Goal: Find specific page/section: Find specific page/section

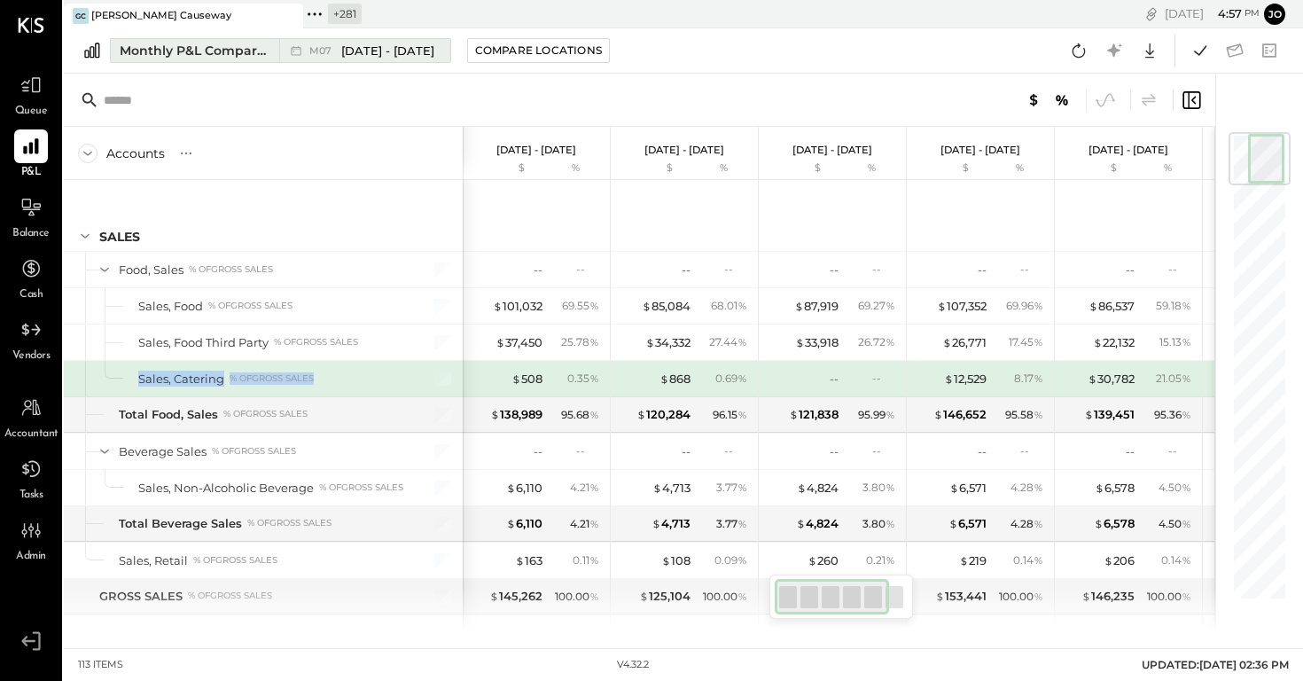
scroll to position [3, 0]
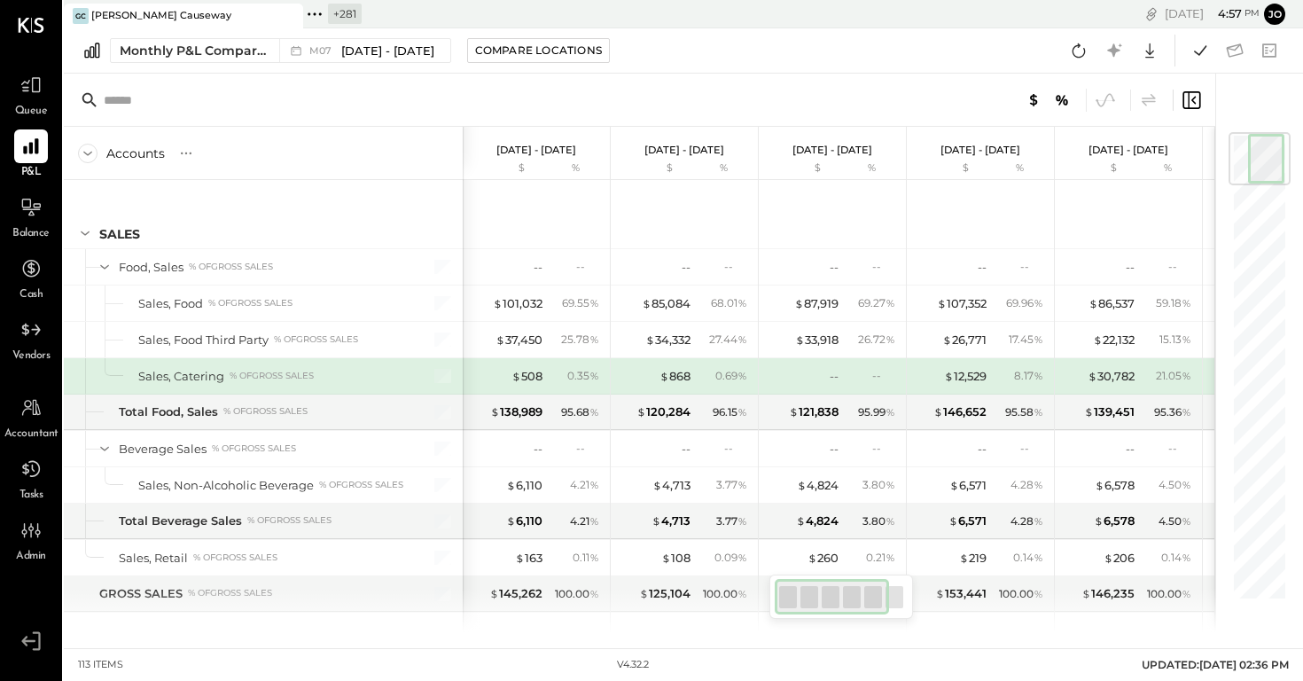
click at [317, 22] on icon at bounding box center [314, 14] width 23 height 23
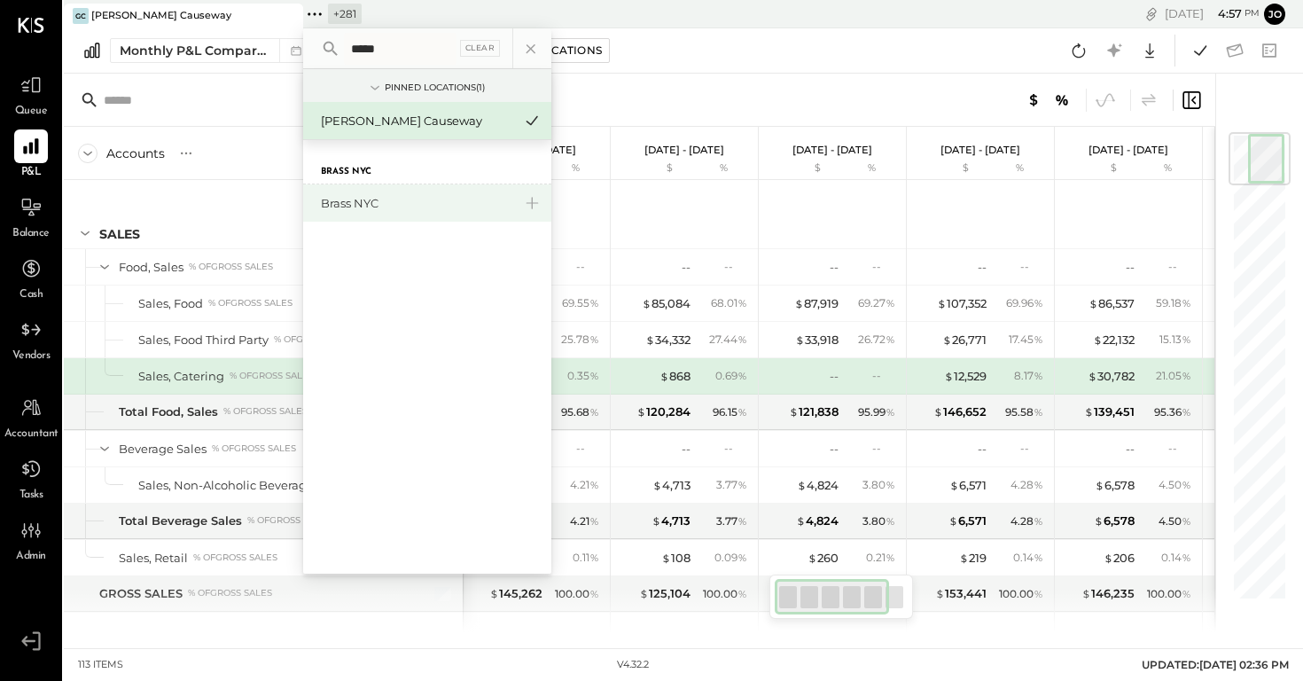
type input "*****"
click at [361, 199] on div "Brass NYC" at bounding box center [417, 203] width 192 height 17
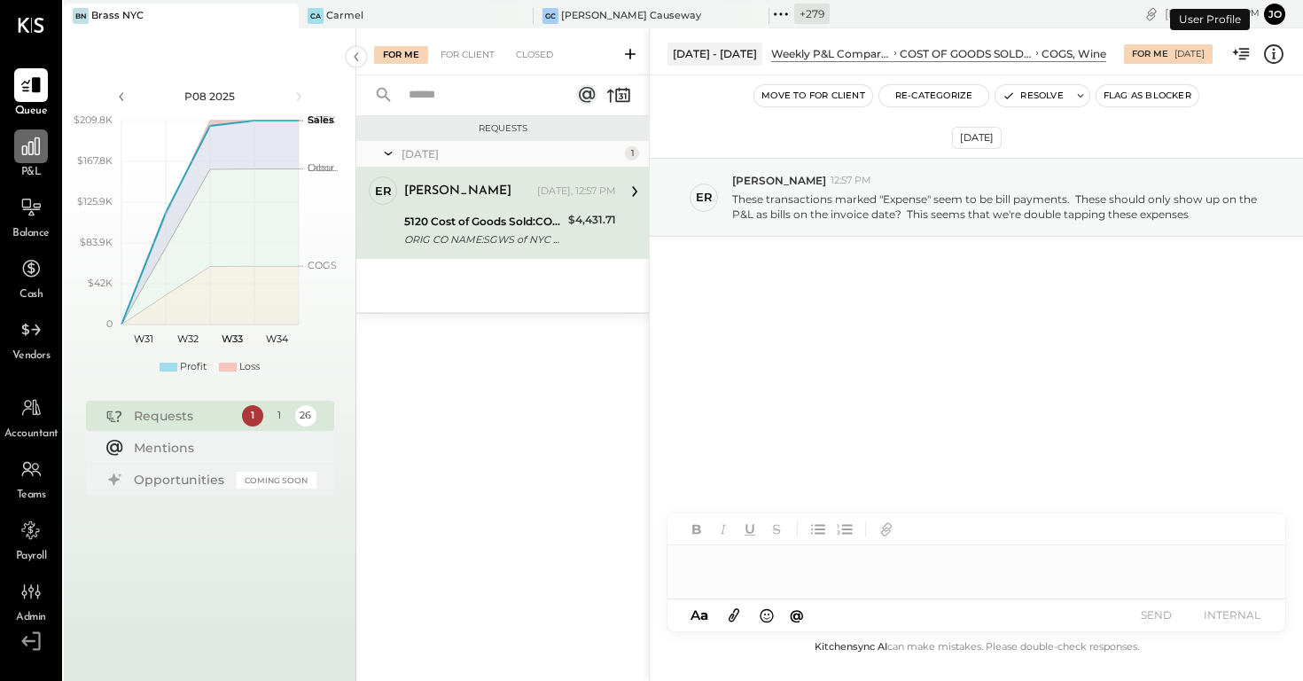
click at [23, 159] on div at bounding box center [31, 146] width 34 height 34
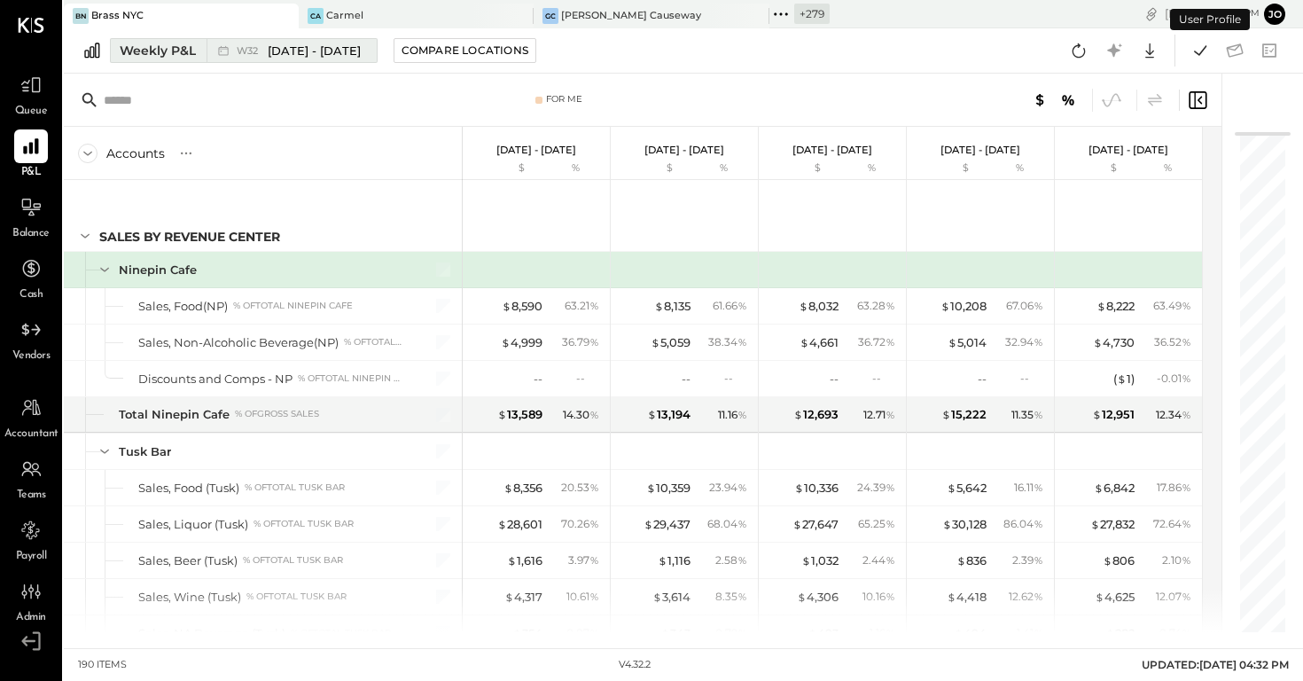
click at [255, 58] on div "W32 [DATE] - [DATE]" at bounding box center [299, 51] width 124 height 17
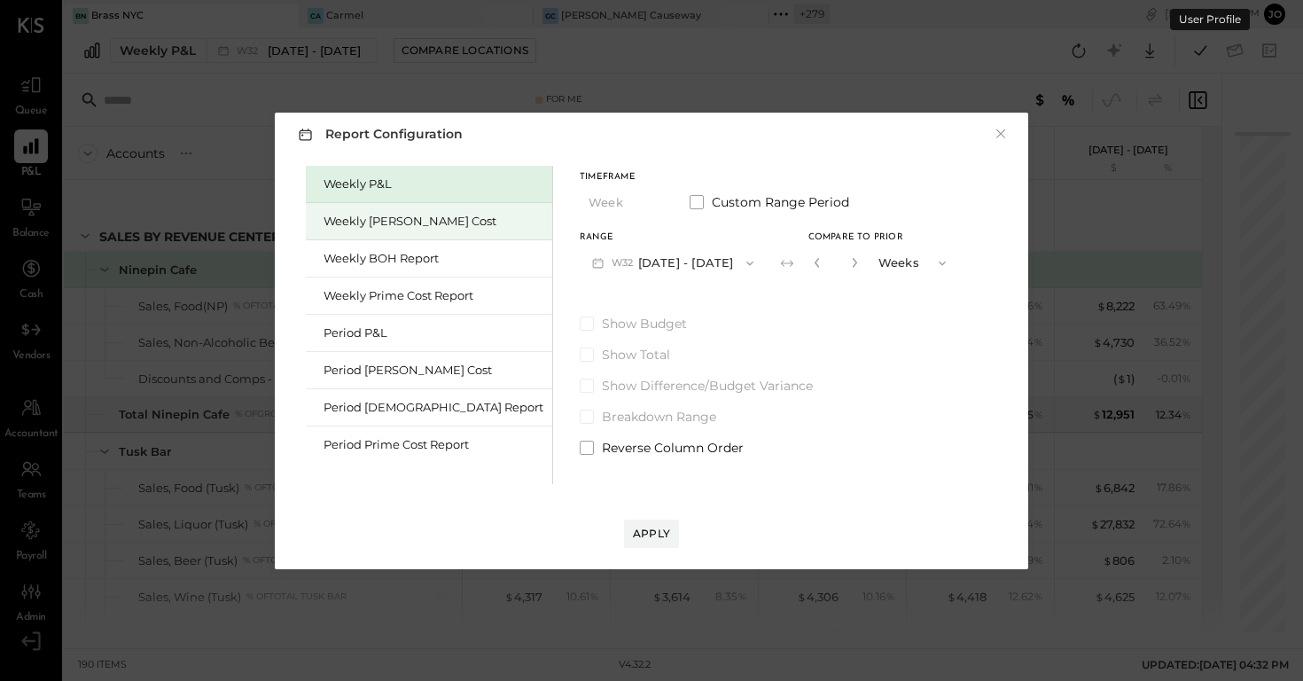
click at [355, 220] on div "Weekly [PERSON_NAME] Cost" at bounding box center [434, 221] width 220 height 17
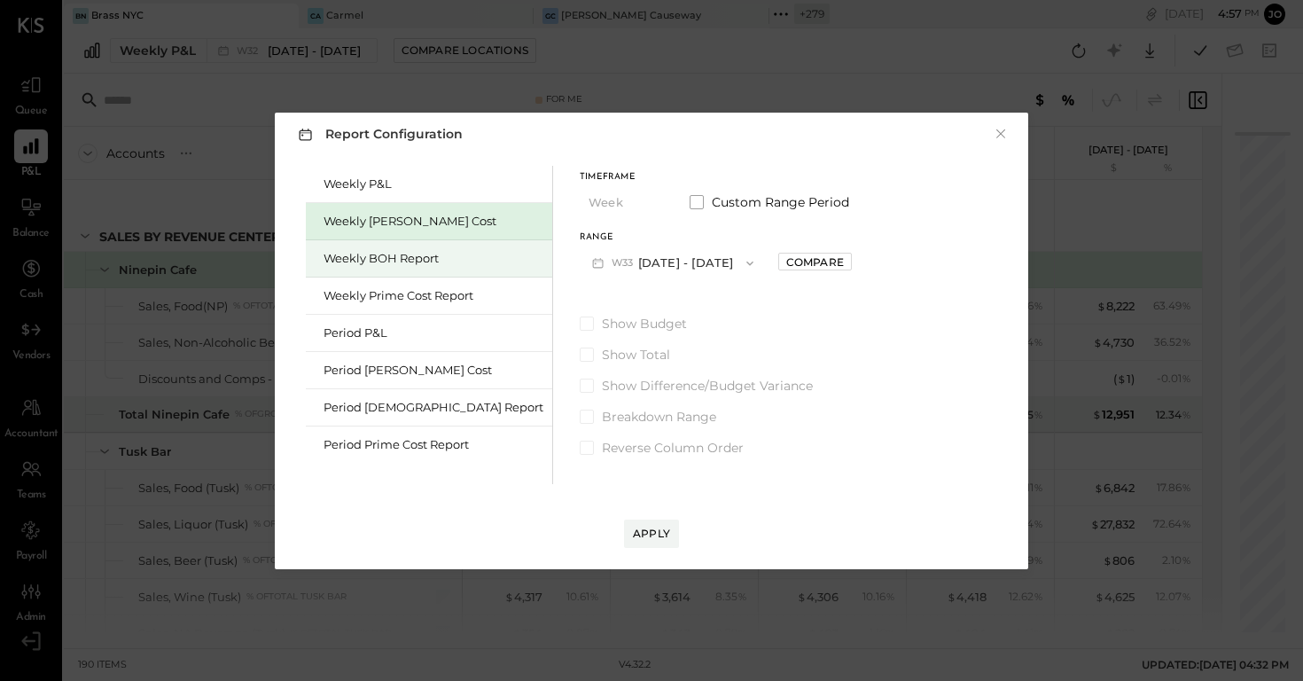
click at [375, 246] on div "Weekly BOH Report" at bounding box center [429, 258] width 246 height 37
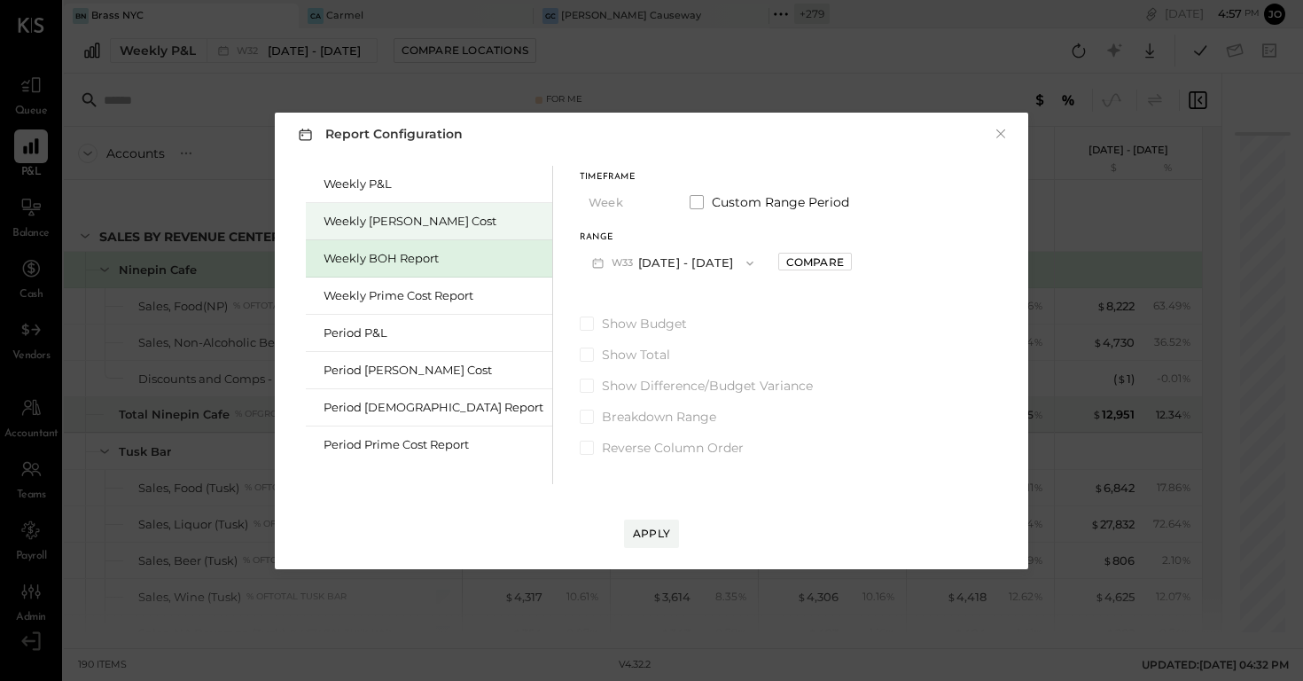
click at [399, 220] on div "Weekly [PERSON_NAME] Cost" at bounding box center [434, 221] width 220 height 17
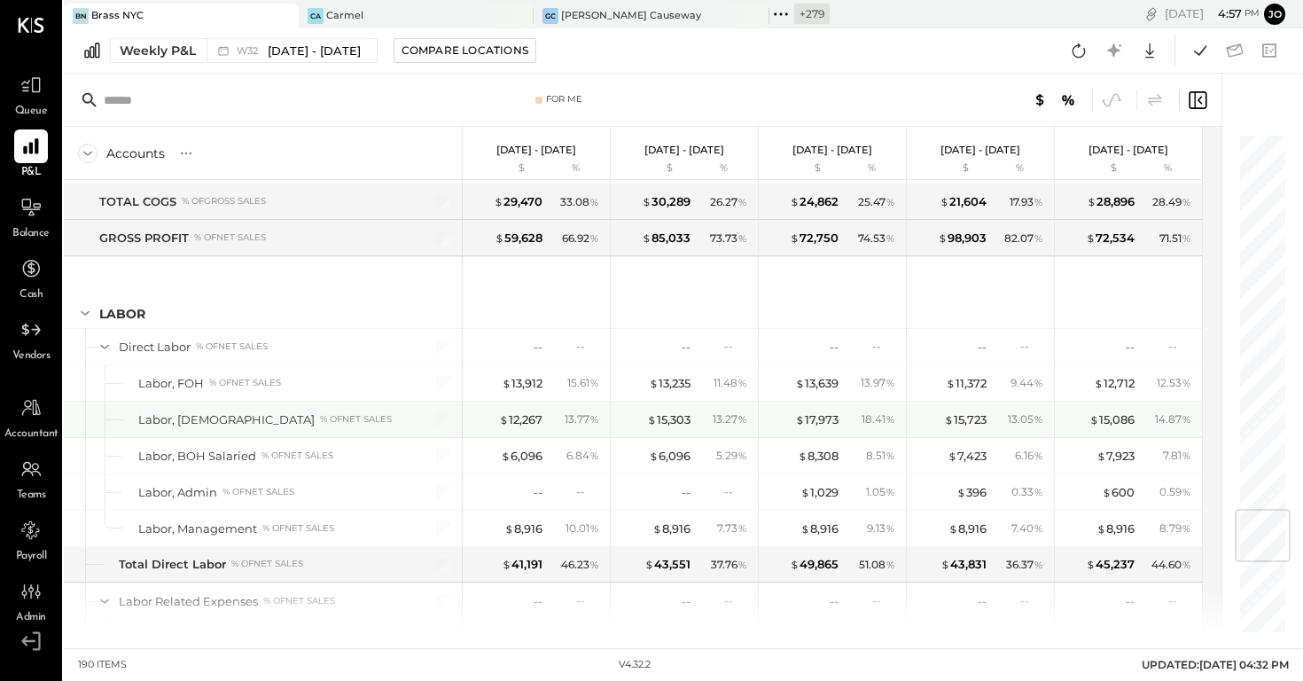
scroll to position [3180, 0]
